Goal: Task Accomplishment & Management: Use online tool/utility

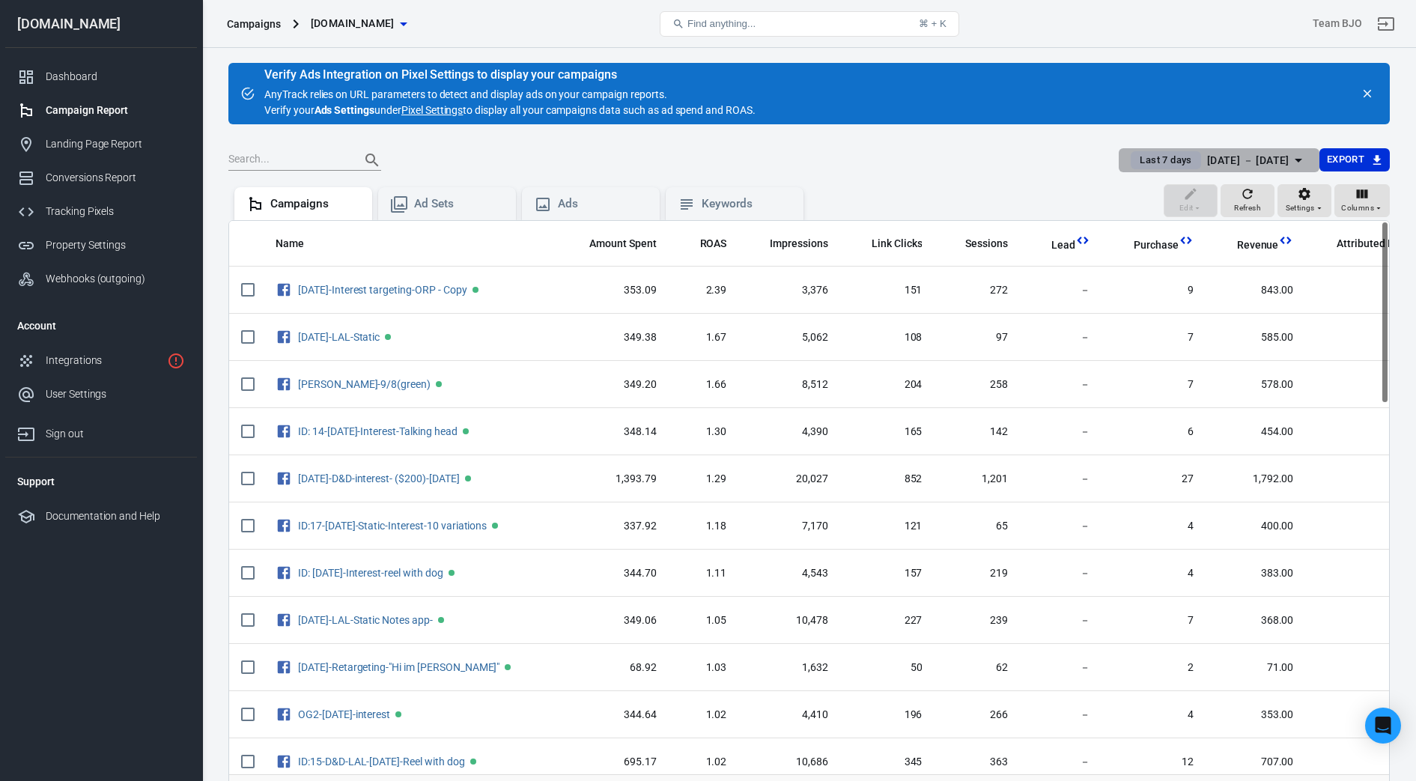
click at [720, 156] on icon "button" at bounding box center [1299, 160] width 18 height 18
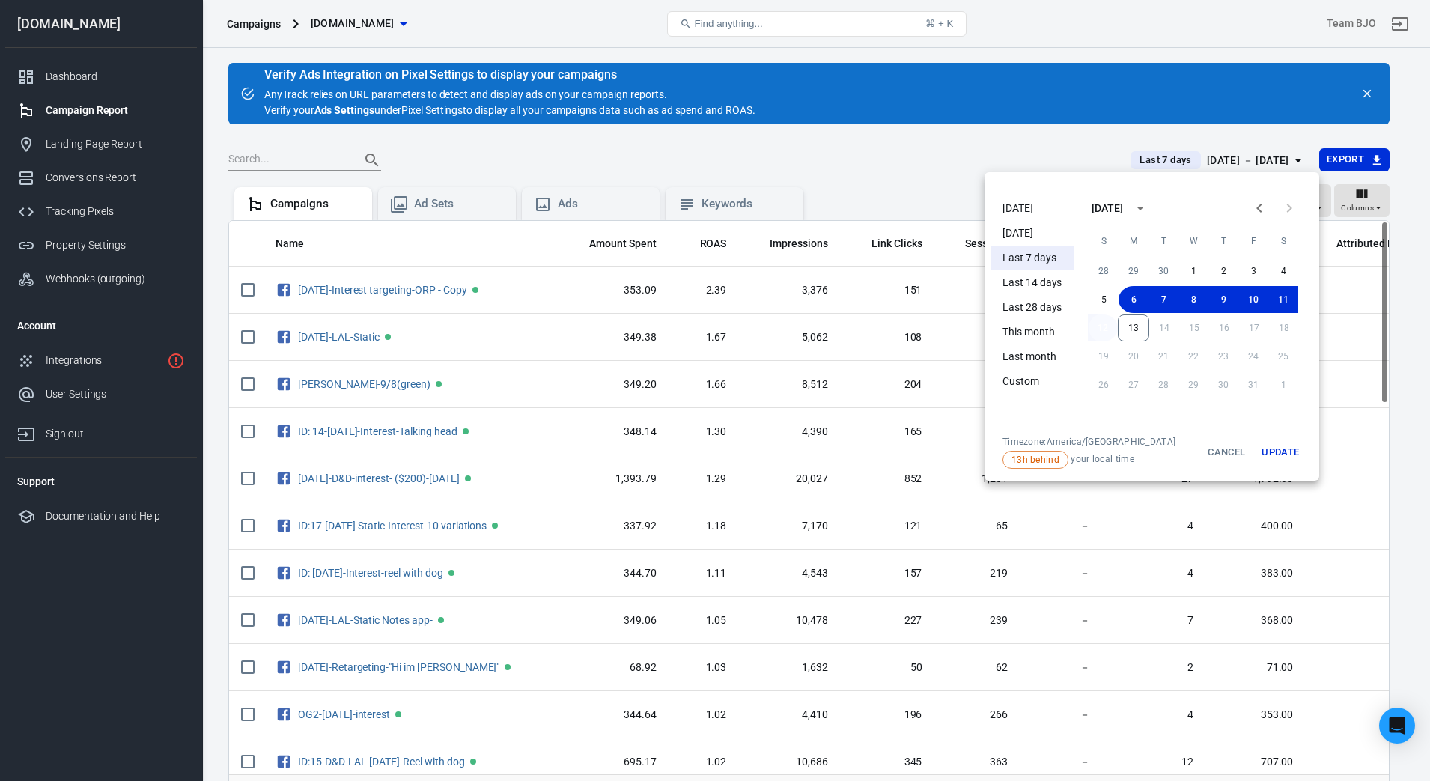
click at [720, 327] on button "12" at bounding box center [1103, 328] width 30 height 27
click at [720, 202] on icon "Previous month" at bounding box center [1260, 208] width 18 height 18
click at [720, 214] on icon "Next month" at bounding box center [1290, 208] width 18 height 18
click at [720, 325] on button "12" at bounding box center [1103, 328] width 30 height 27
click at [720, 449] on button "Update" at bounding box center [1281, 452] width 48 height 33
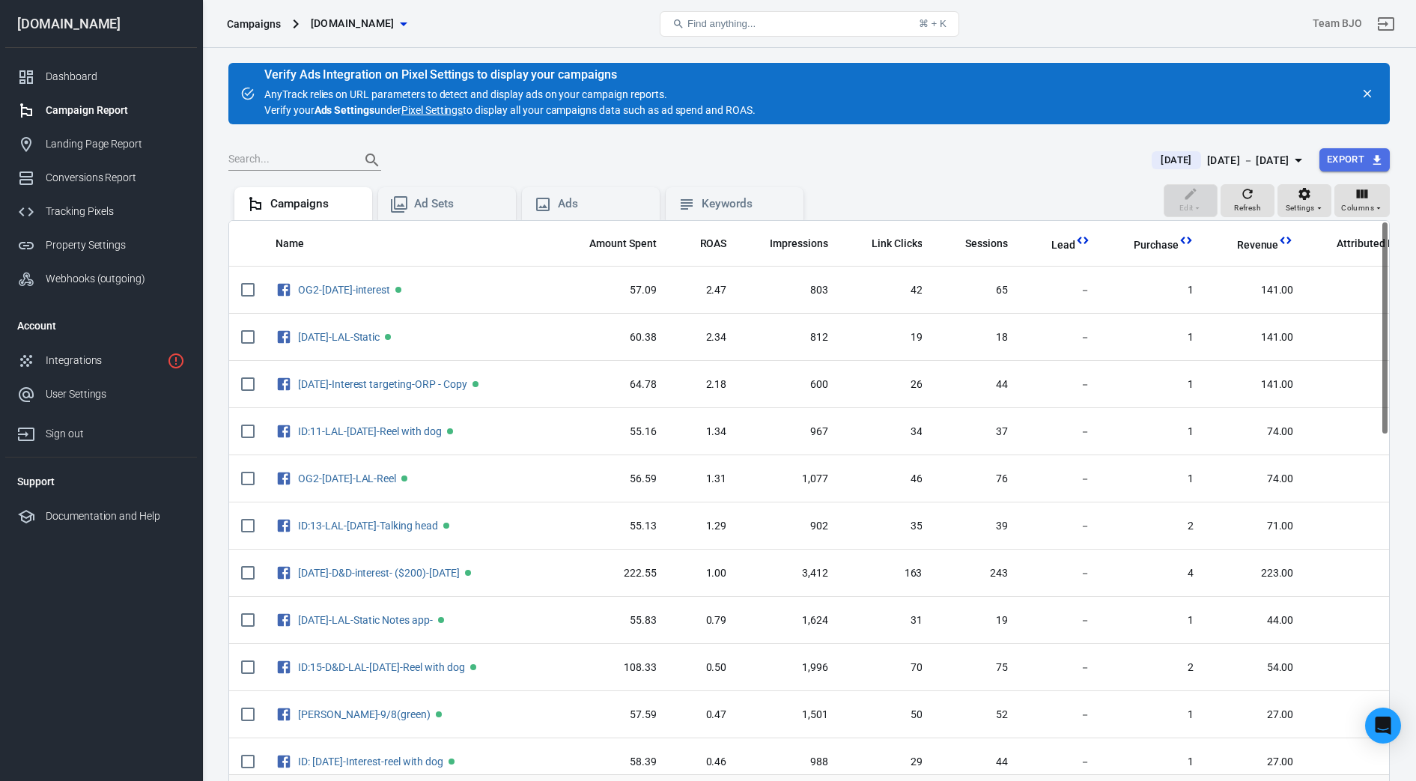
click at [720, 154] on button "Export" at bounding box center [1355, 159] width 70 height 23
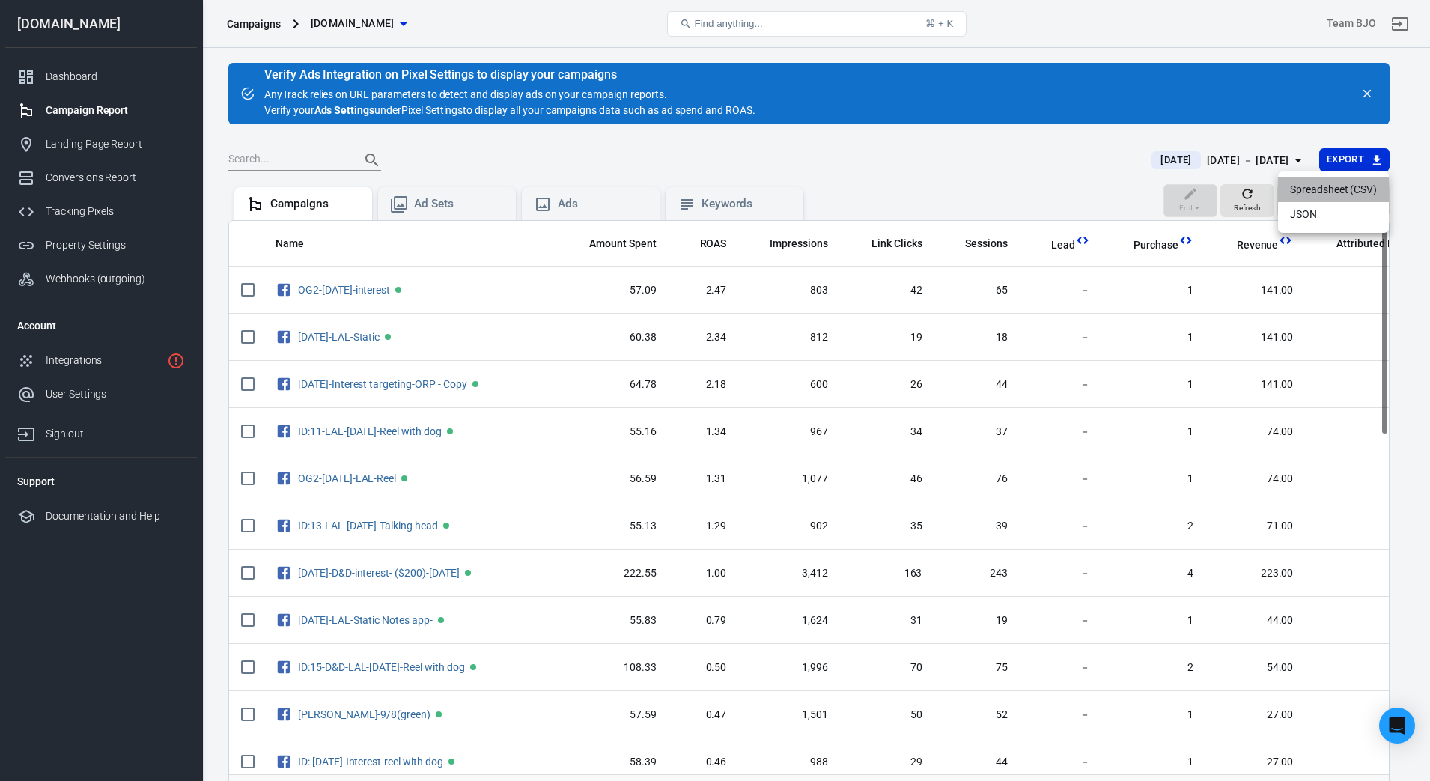
click at [720, 192] on li "Spreadsheet (CSV)" at bounding box center [1333, 189] width 111 height 25
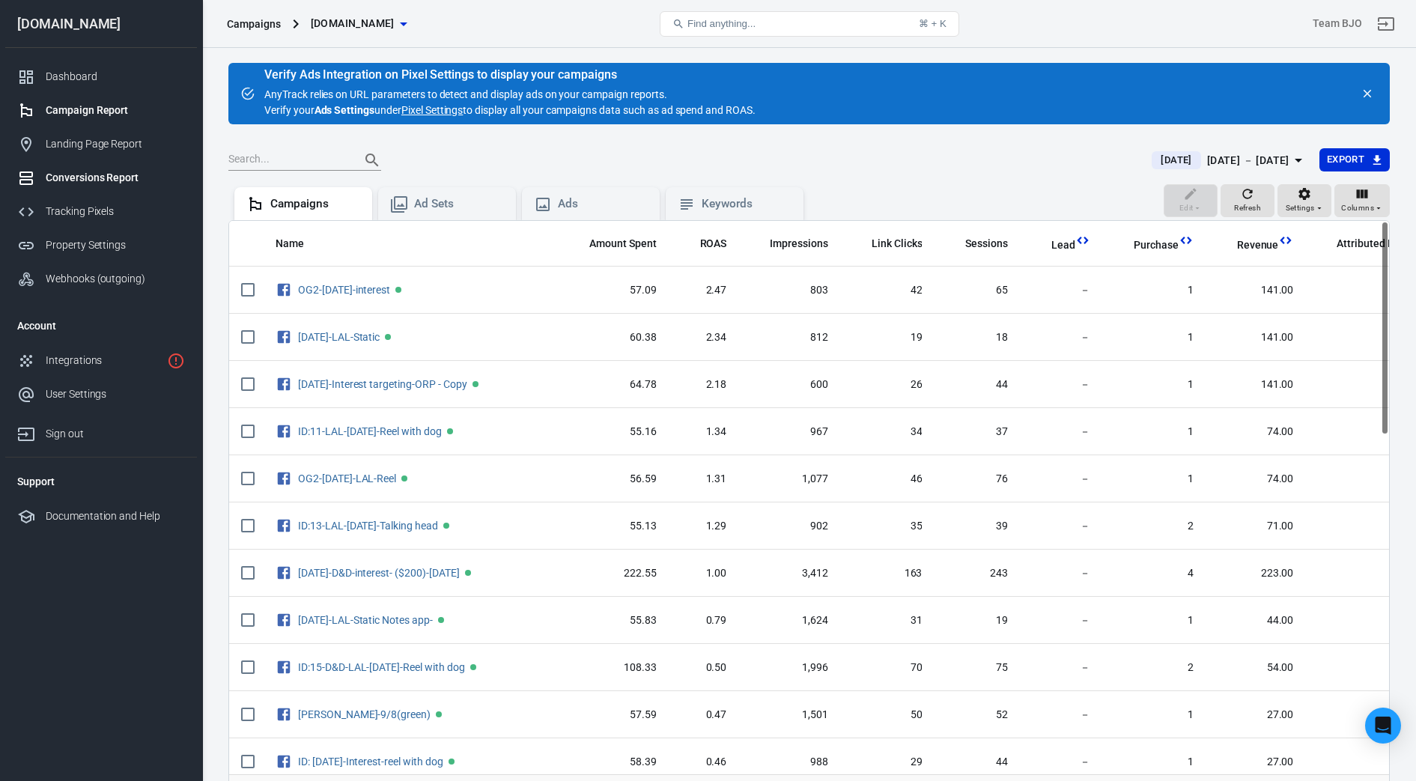
click at [90, 178] on div "Conversions Report" at bounding box center [115, 178] width 139 height 16
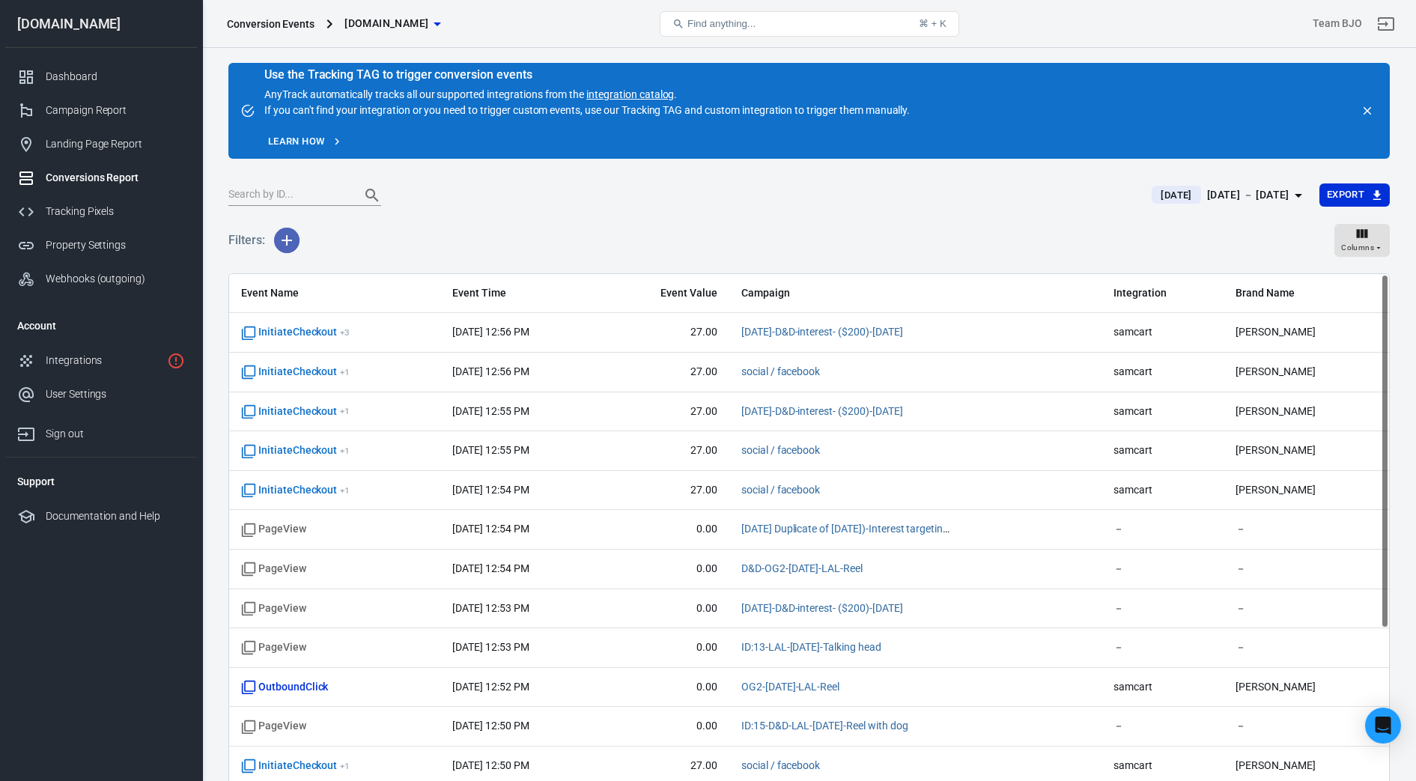
click at [287, 234] on icon "button" at bounding box center [287, 240] width 18 height 18
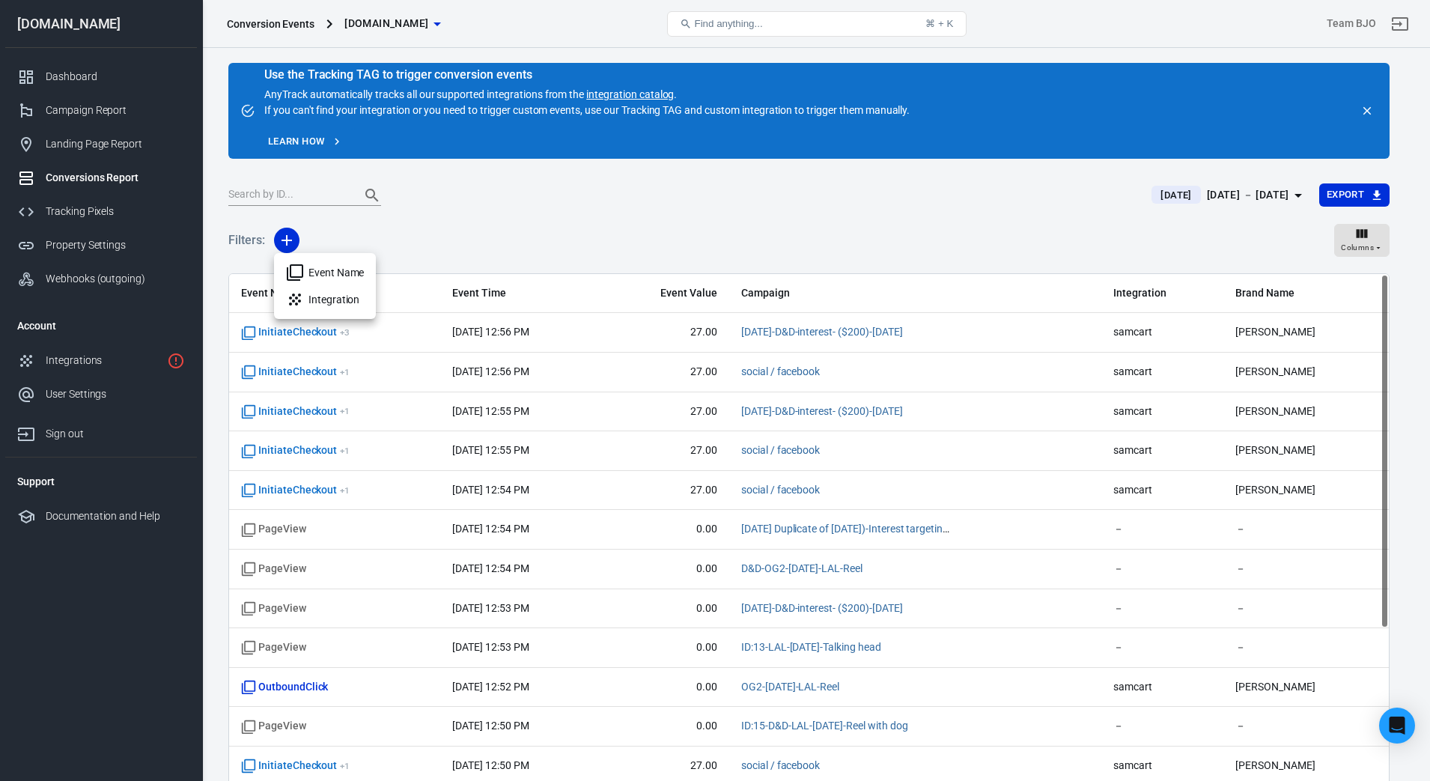
click at [323, 277] on li "Event Name" at bounding box center [325, 272] width 102 height 27
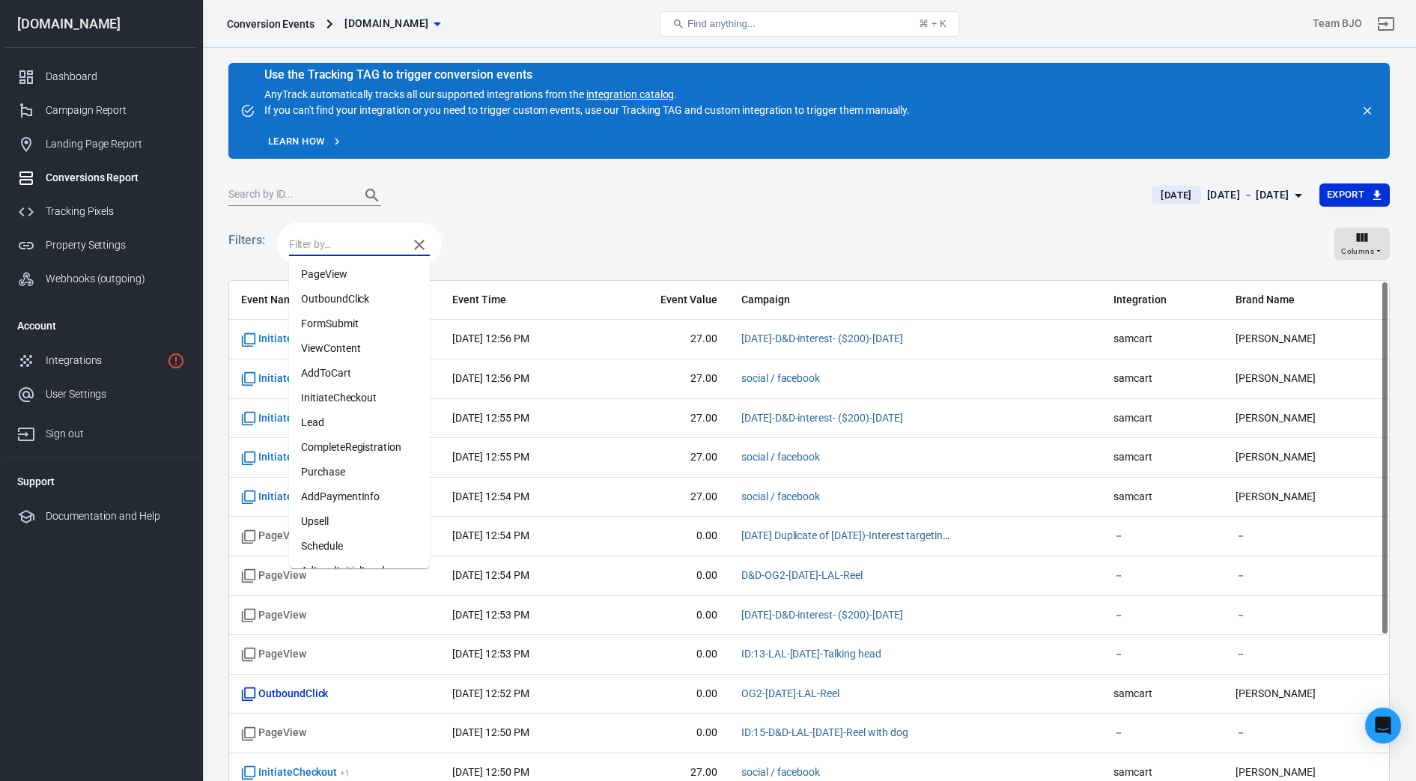
click at [329, 237] on input "text" at bounding box center [345, 244] width 112 height 19
click at [321, 461] on li "Purchase" at bounding box center [359, 472] width 141 height 25
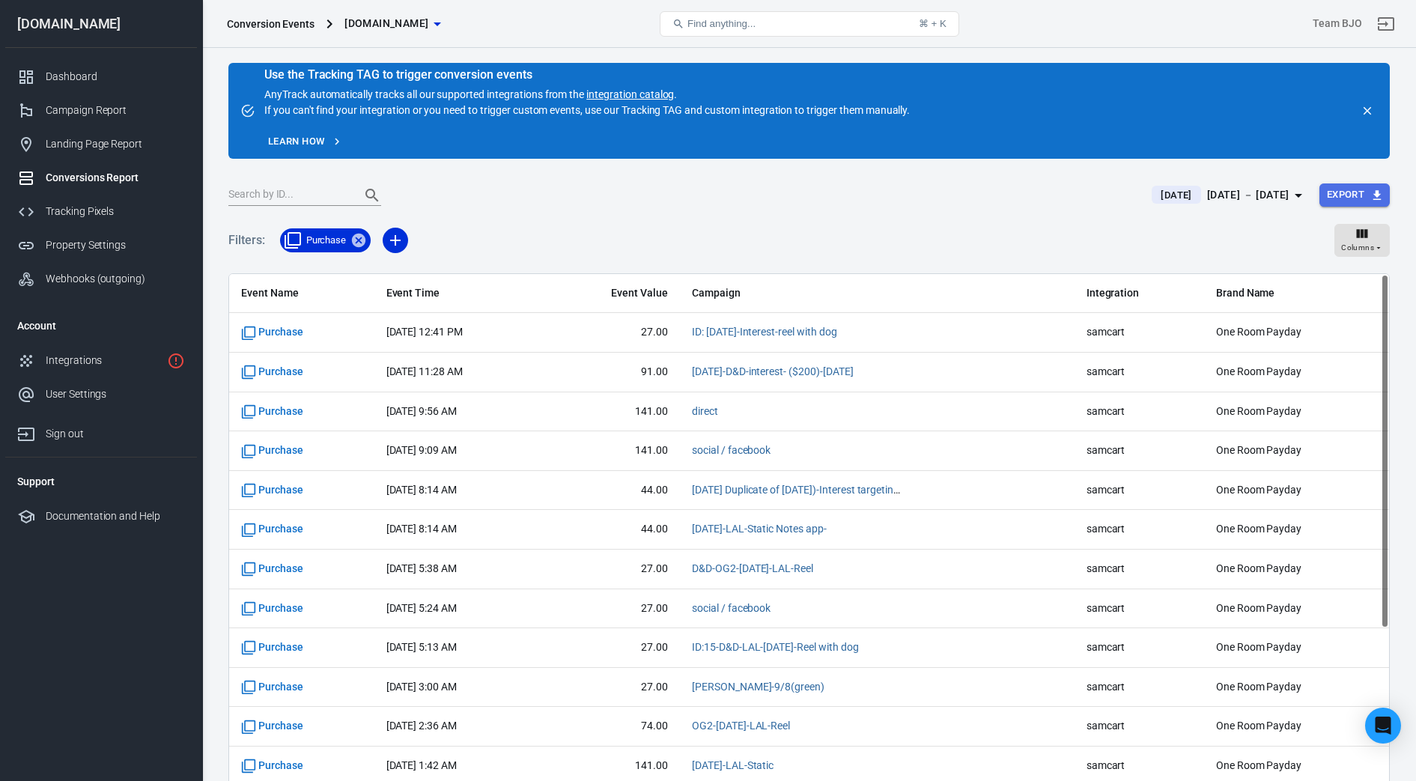
click at [720, 185] on button "Export" at bounding box center [1355, 194] width 70 height 23
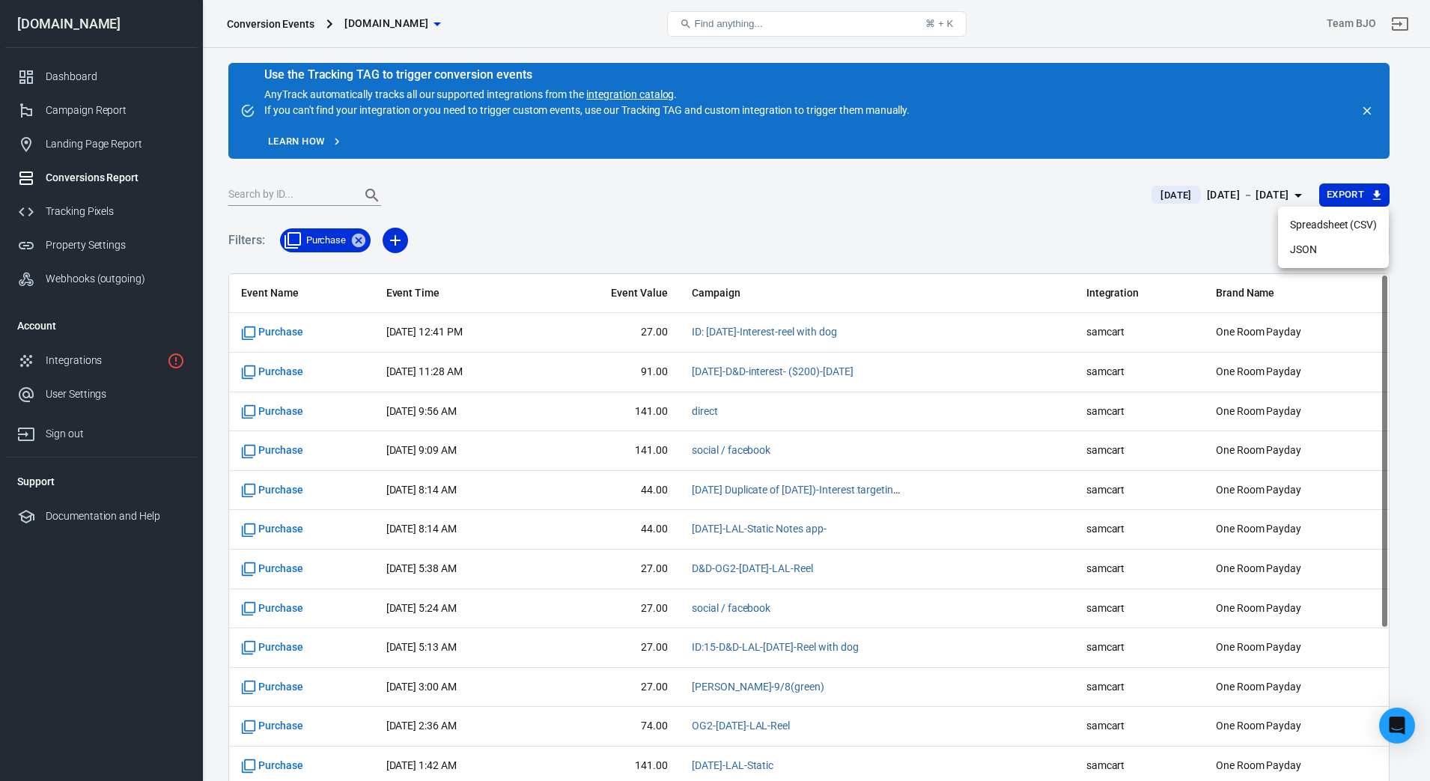
click at [720, 230] on li "Spreadsheet (CSV)" at bounding box center [1333, 225] width 111 height 25
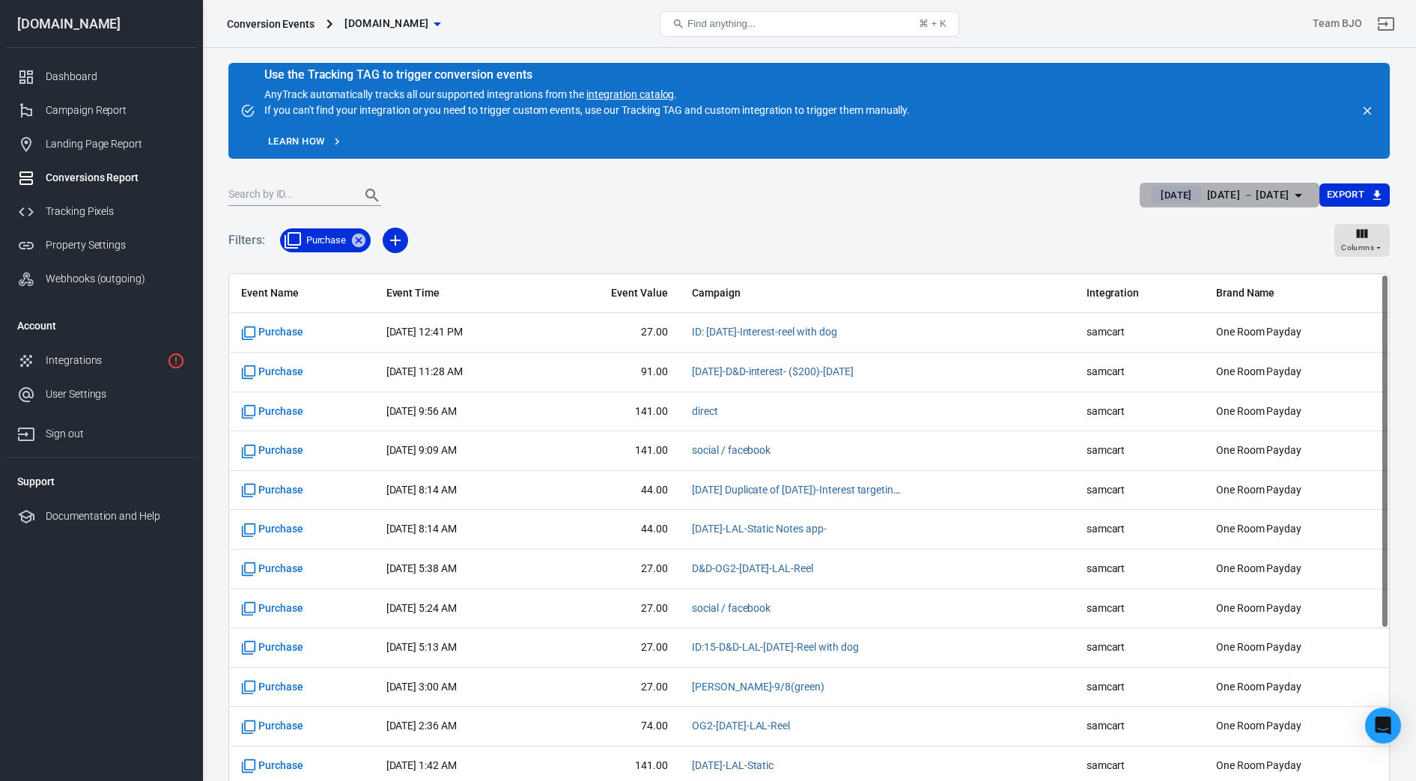
click at [720, 189] on button "[DATE] [DATE] － [DATE]" at bounding box center [1229, 195] width 179 height 25
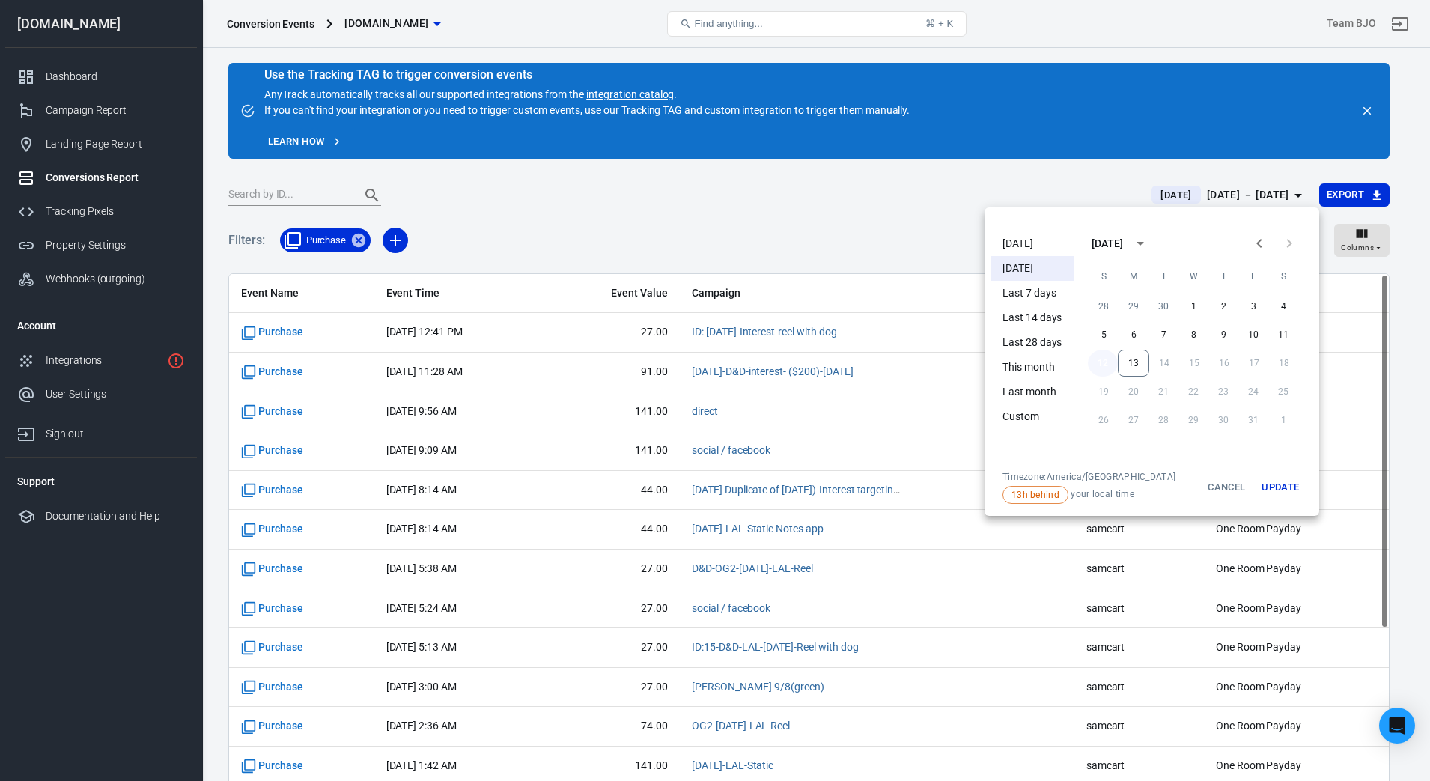
click at [720, 360] on button "12" at bounding box center [1103, 363] width 30 height 27
click at [720, 243] on icon "Previous month" at bounding box center [1260, 243] width 18 height 18
click at [720, 248] on icon "Previous month" at bounding box center [1260, 243] width 18 height 18
click at [720, 246] on icon "Next month" at bounding box center [1289, 243] width 5 height 9
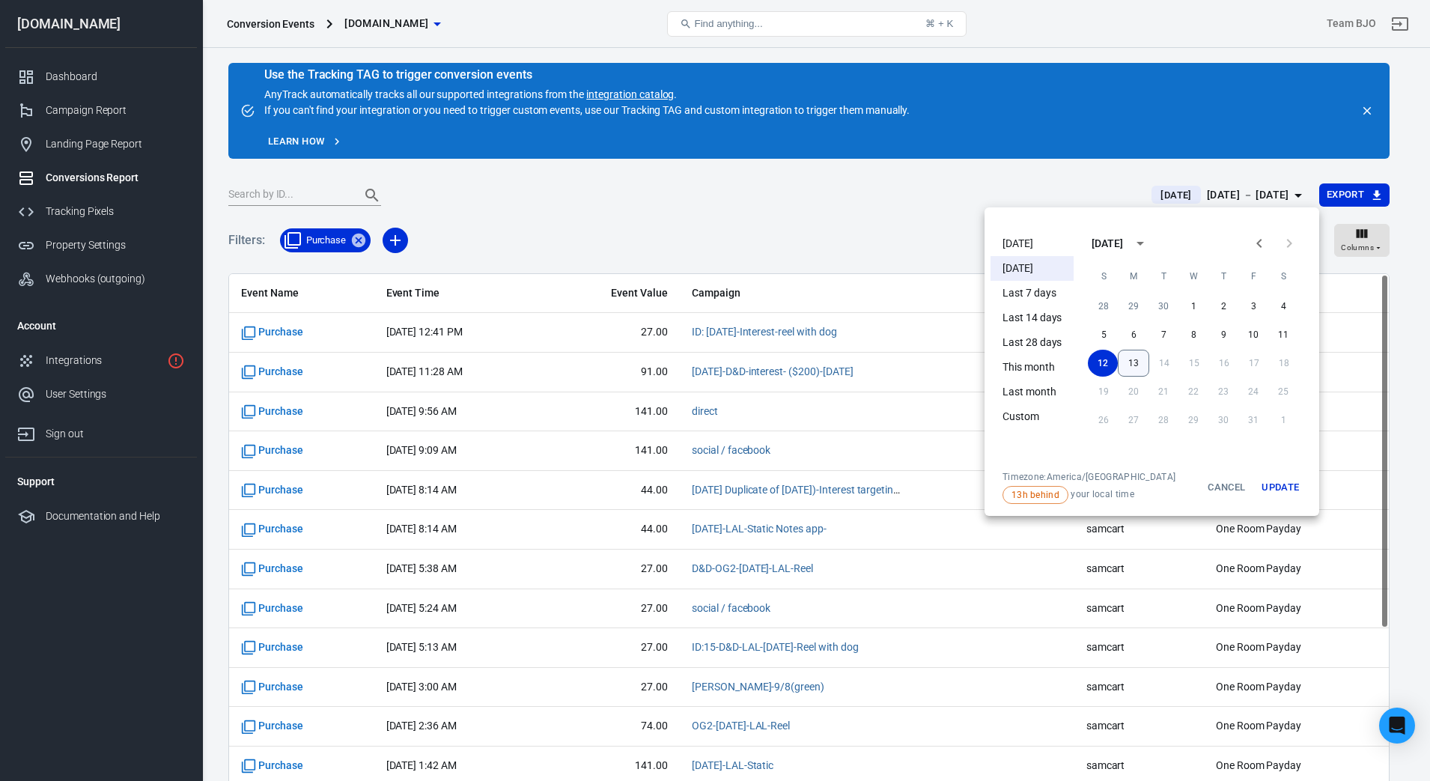
click at [720, 362] on button "13" at bounding box center [1133, 363] width 31 height 27
click at [720, 368] on button "13" at bounding box center [1134, 363] width 30 height 27
click at [720, 488] on button "Update" at bounding box center [1281, 487] width 48 height 33
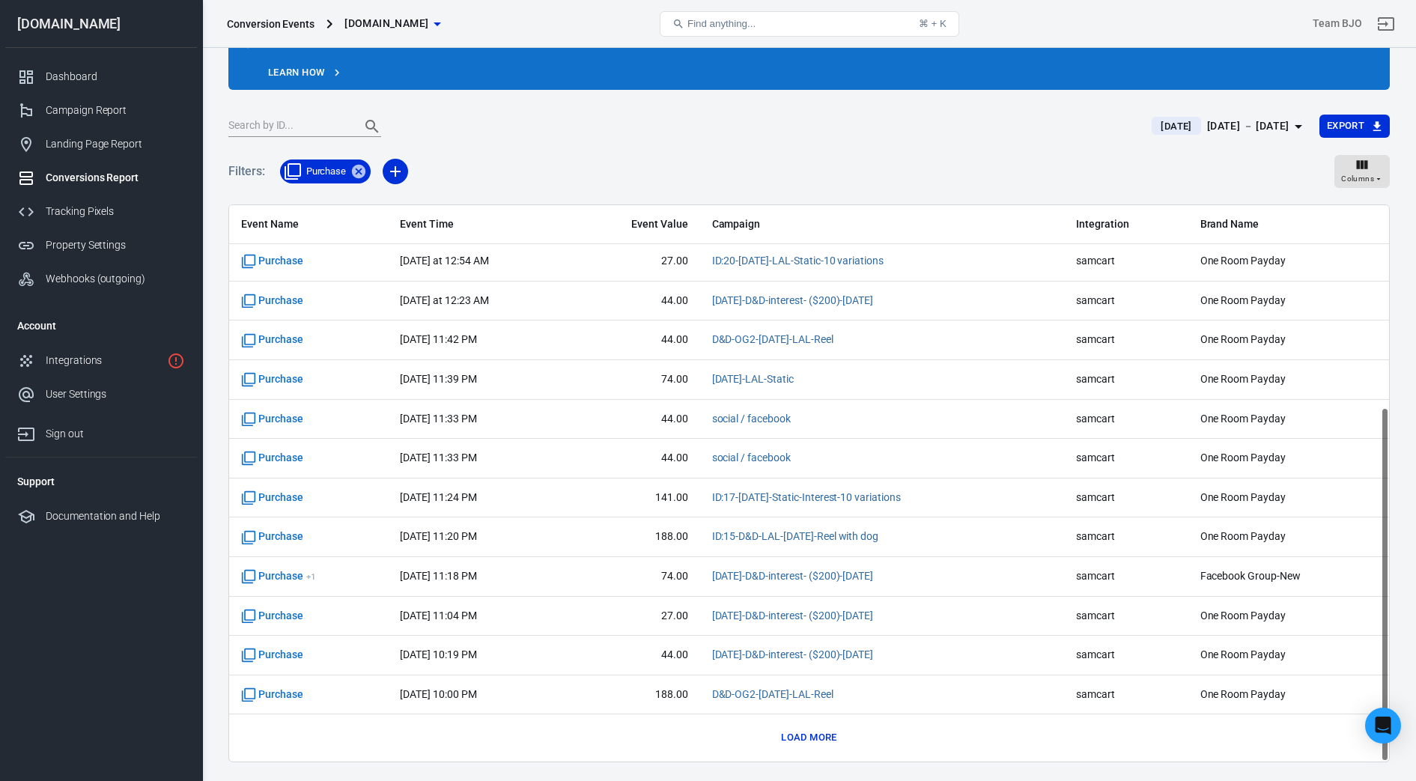
scroll to position [115, 0]
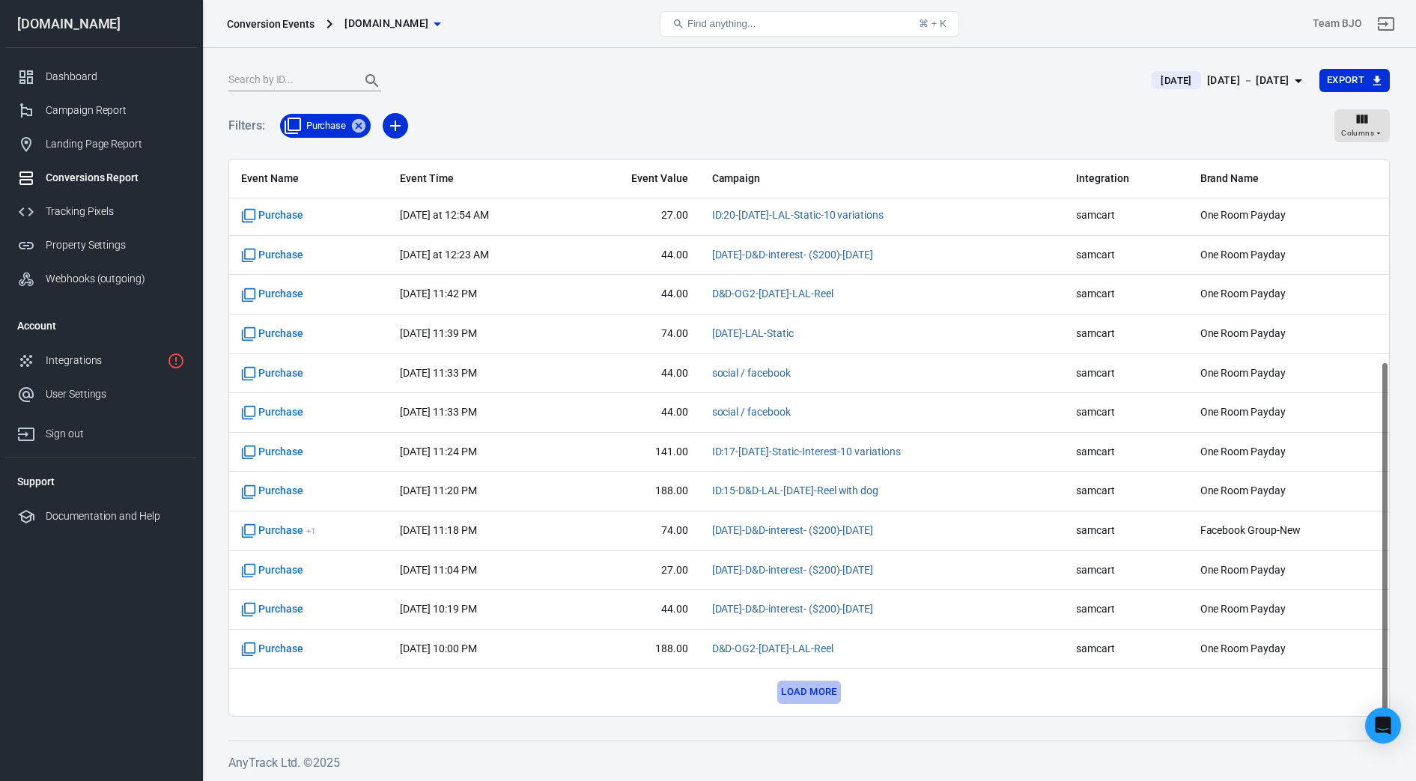
click at [720, 690] on button "Load more" at bounding box center [808, 692] width 63 height 23
click at [720, 115] on div "Filters: Purchase Columns" at bounding box center [809, 132] width 1162 height 54
